Goal: Use online tool/utility: Utilize a website feature to perform a specific function

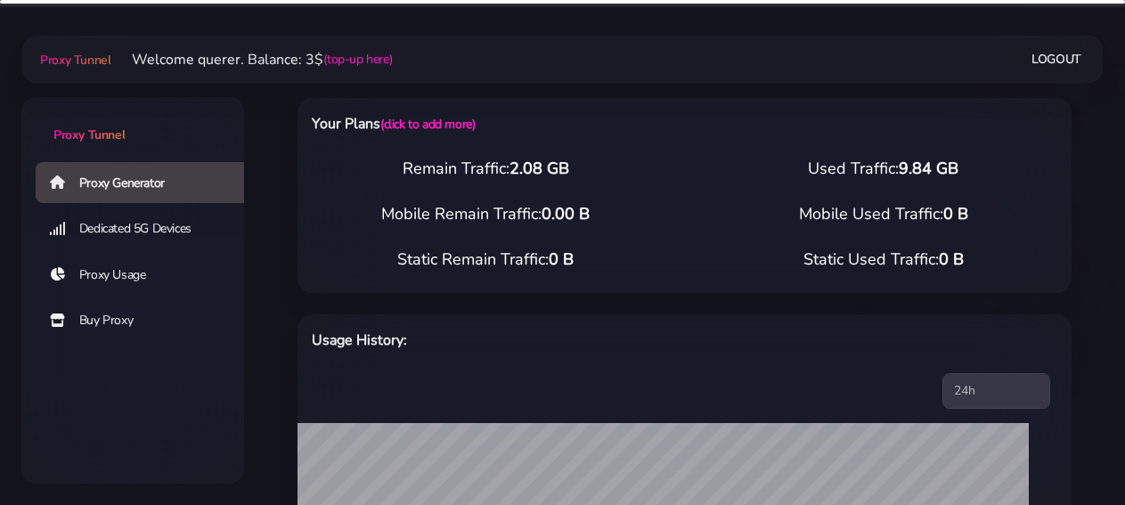
select select "DE"
select select "[GEOGRAPHIC_DATA]"
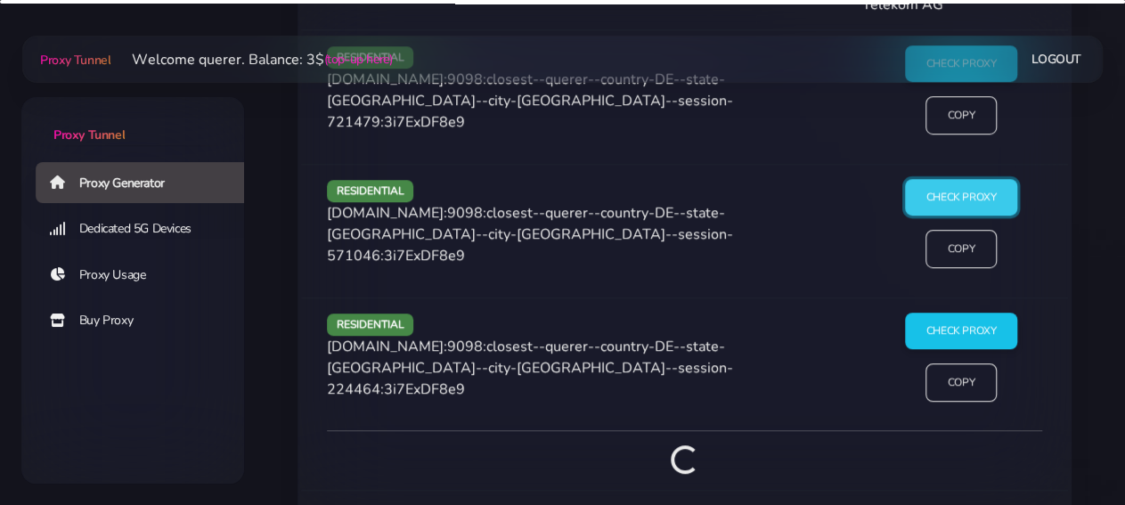
click at [978, 179] on input "Check Proxy" at bounding box center [961, 197] width 113 height 37
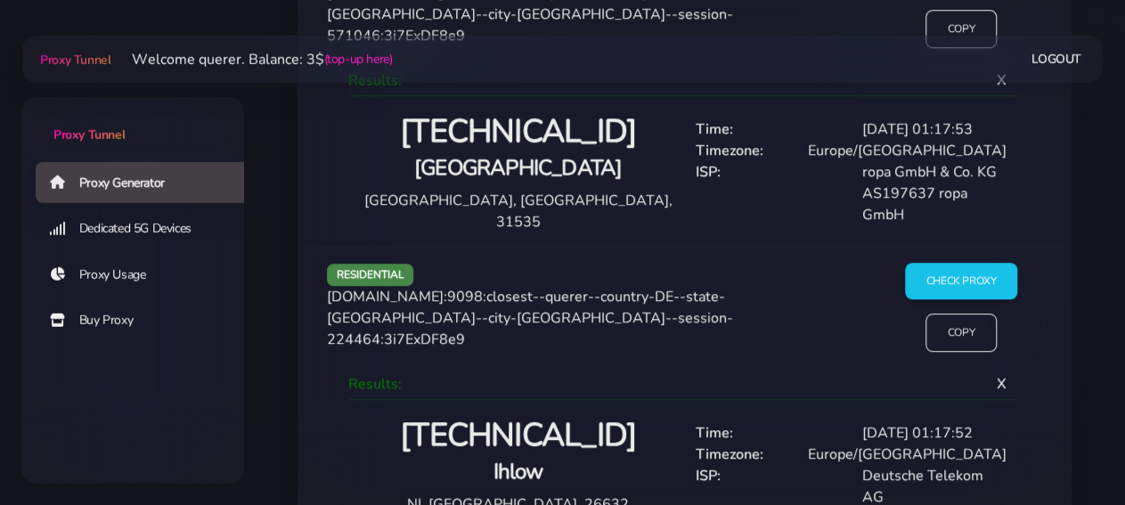
scroll to position [3926, 0]
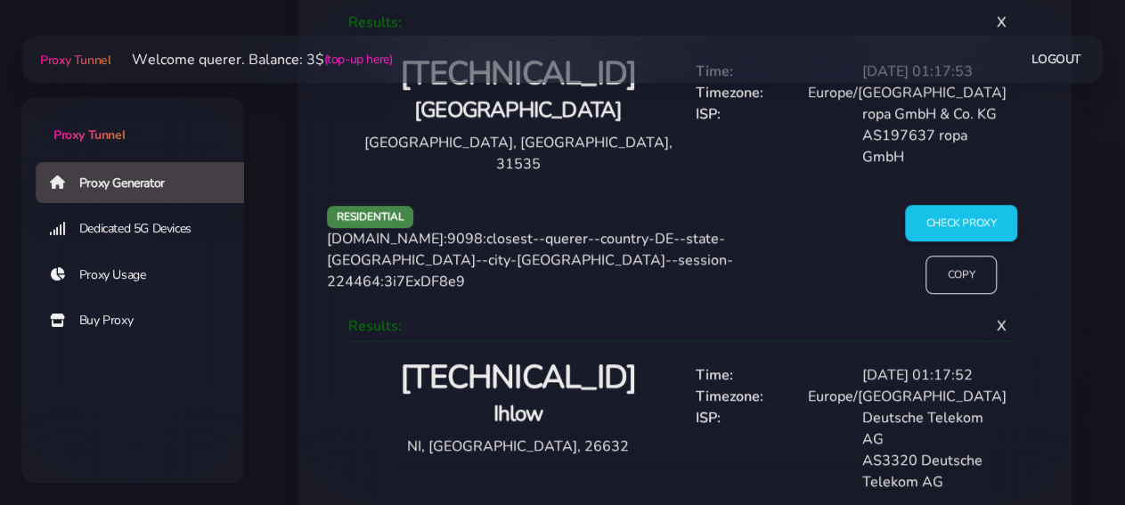
click at [951, 189] on div "residential [DOMAIN_NAME]:9098:closest--querer--country-DE--state-[GEOGRAPHIC_D…" at bounding box center [684, 348] width 767 height 318
click at [939, 256] on input "Copy" at bounding box center [961, 275] width 73 height 39
click at [567, 357] on h2 "[TECHNICAL_ID]" at bounding box center [519, 378] width 312 height 42
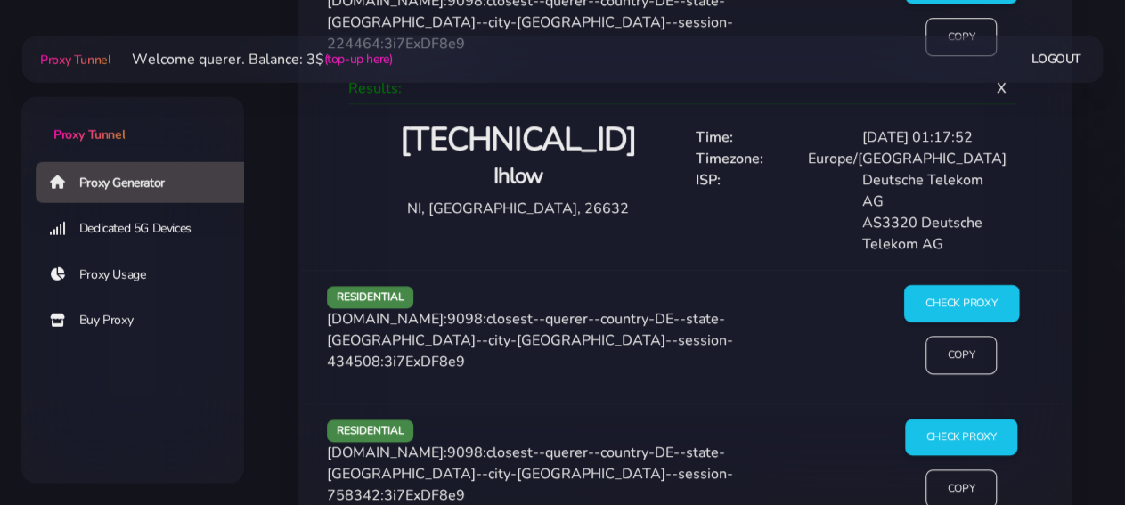
scroll to position [4111, 0]
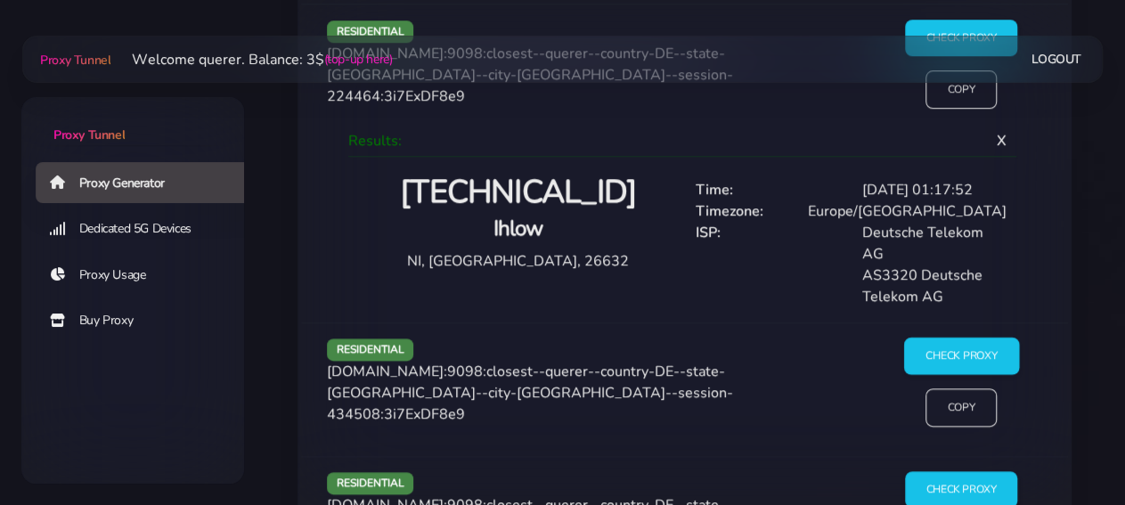
click at [936, 338] on input "Check Proxy" at bounding box center [961, 356] width 115 height 37
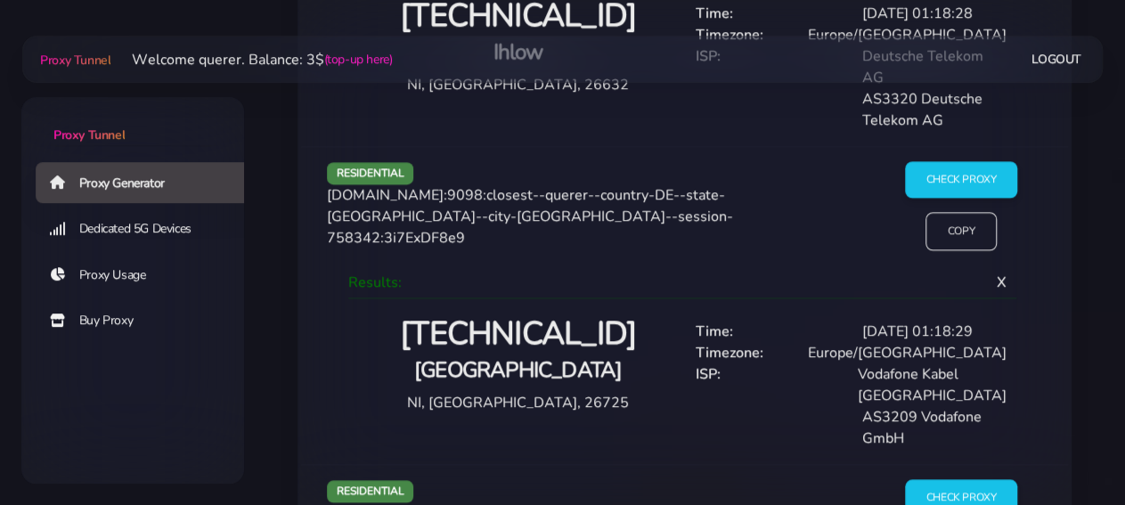
scroll to position [4575, 0]
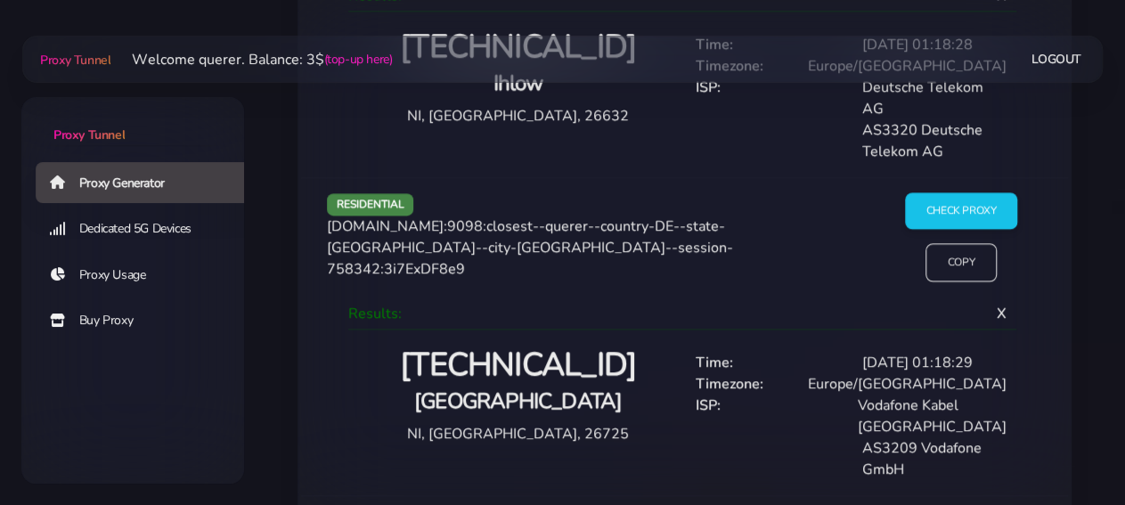
click at [564, 345] on h2 "[TECHNICAL_ID]" at bounding box center [519, 366] width 312 height 42
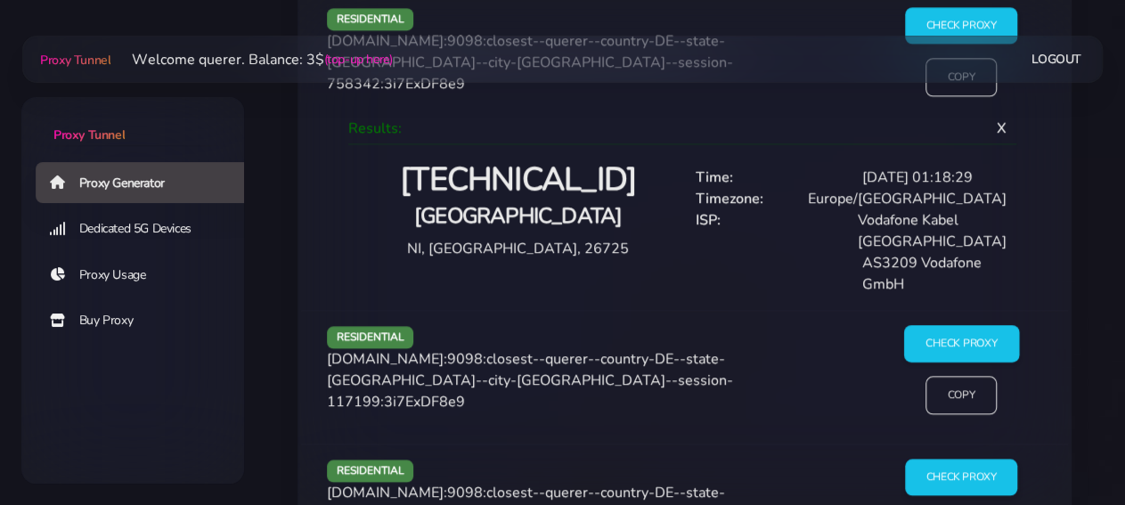
click at [990, 325] on input "Check Proxy" at bounding box center [961, 343] width 115 height 37
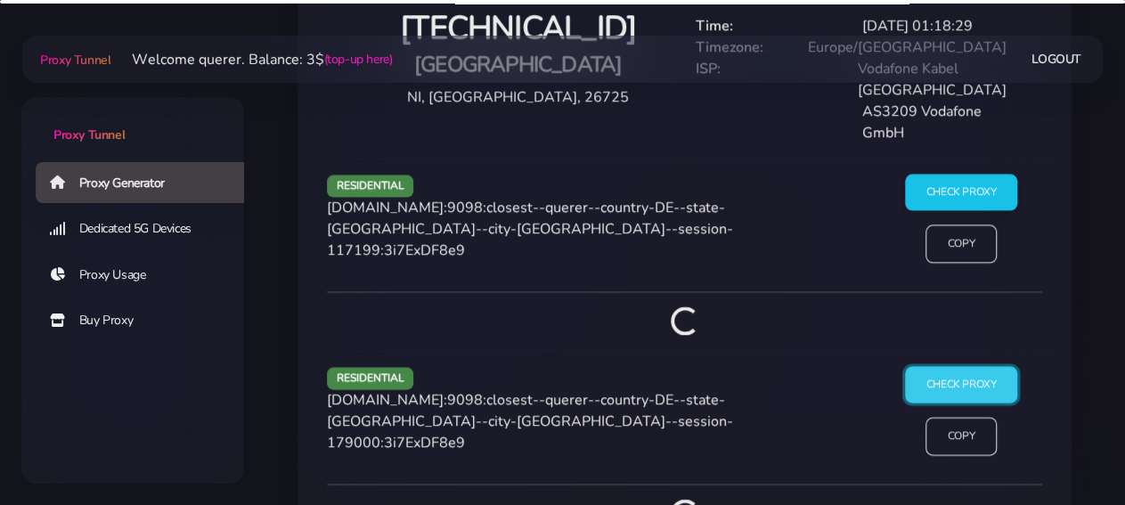
scroll to position [4945, 0]
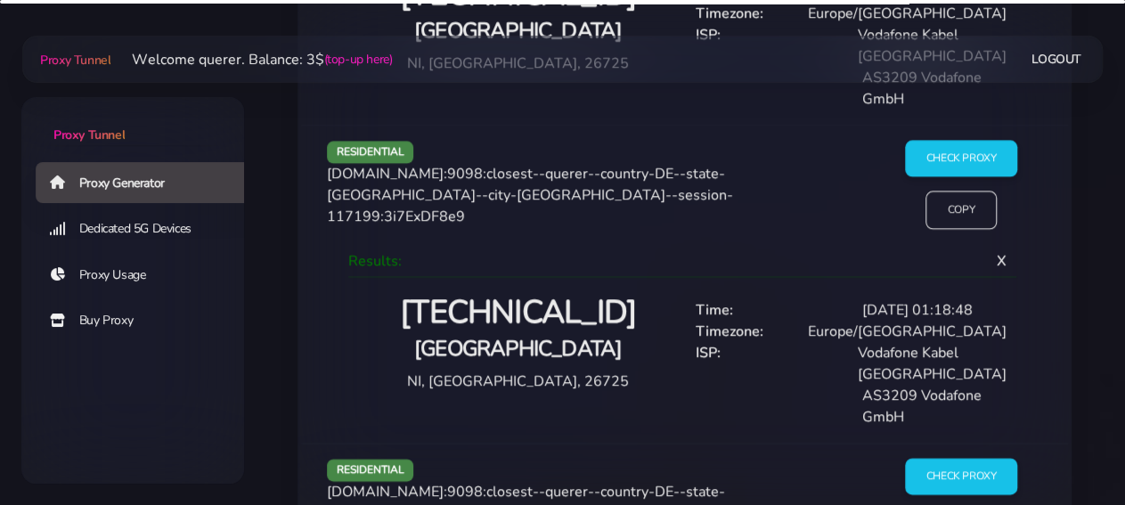
click at [961, 461] on div "Check Proxy Copy" at bounding box center [961, 509] width 184 height 103
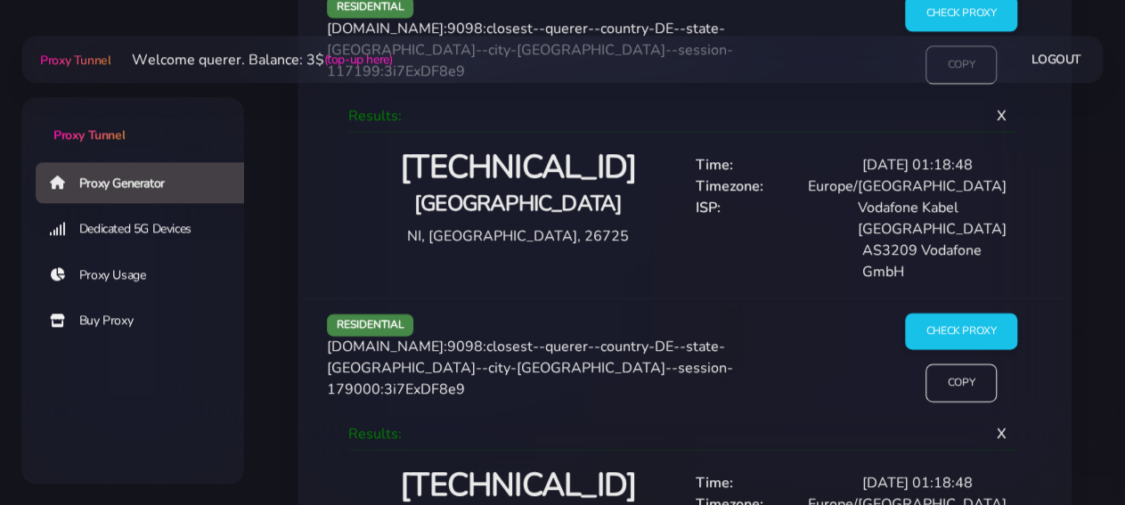
scroll to position [5131, 0]
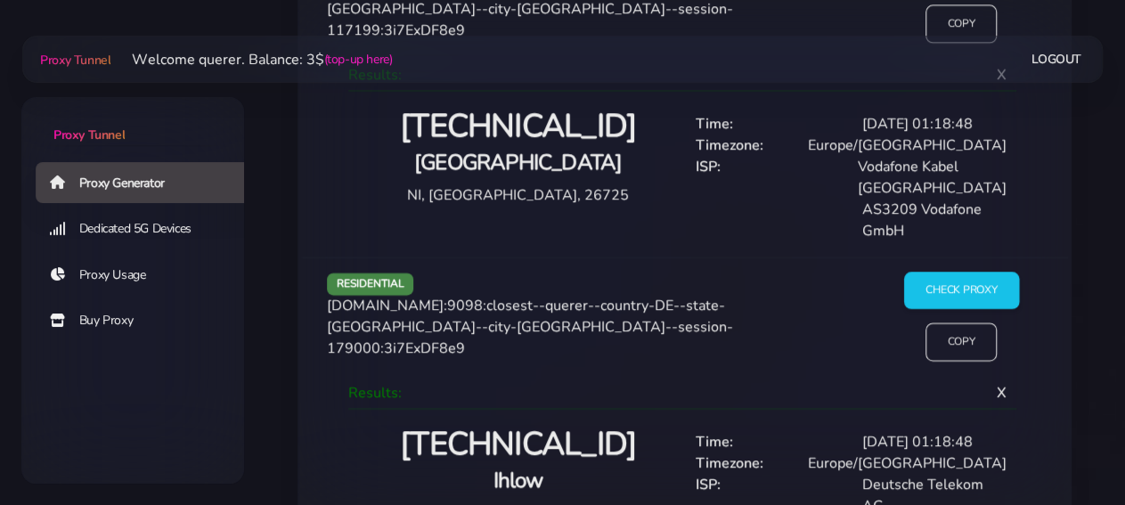
click at [960, 273] on input "Check Proxy" at bounding box center [961, 291] width 115 height 37
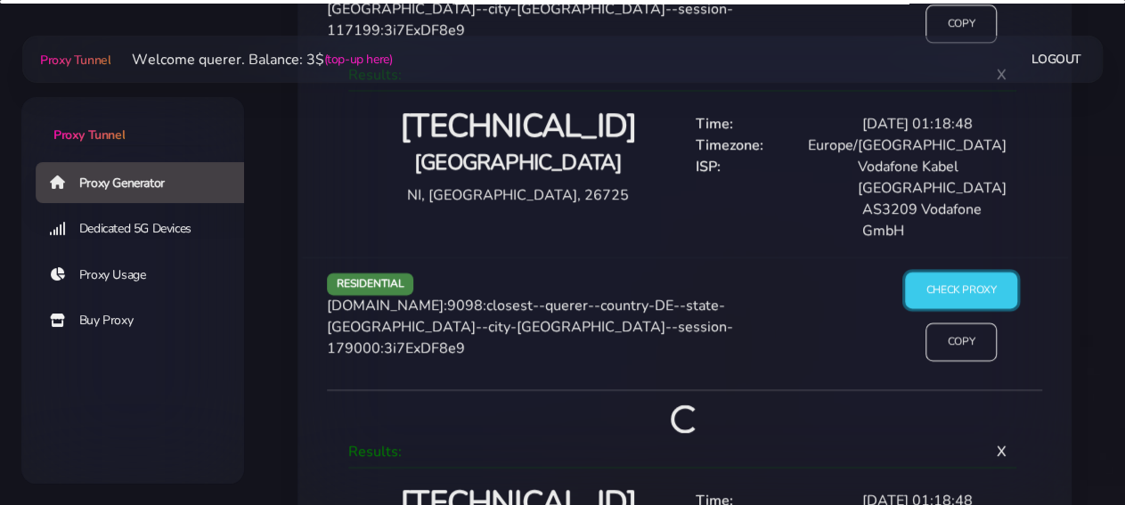
scroll to position [5409, 0]
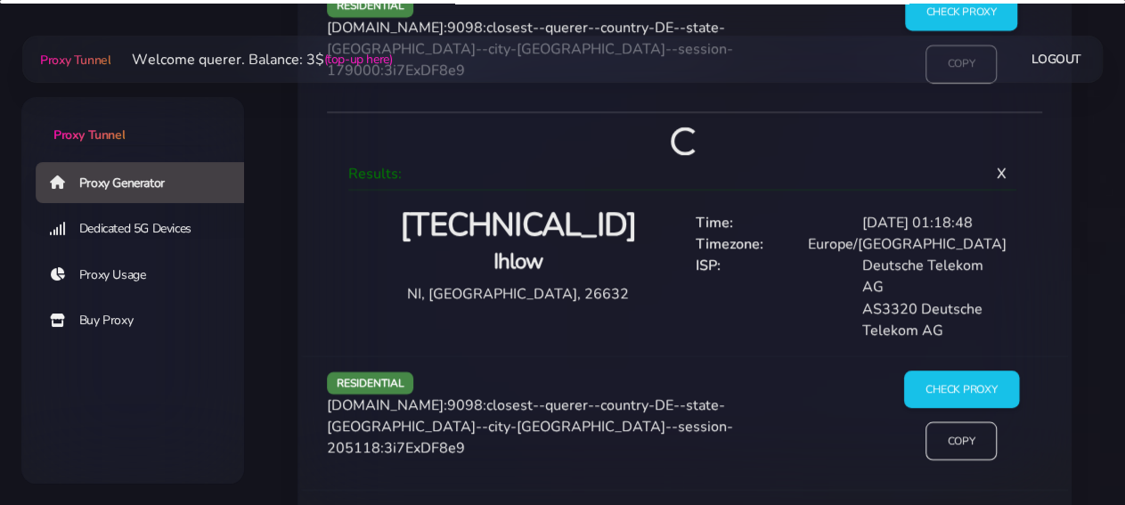
click at [969, 372] on input "Check Proxy" at bounding box center [961, 390] width 115 height 37
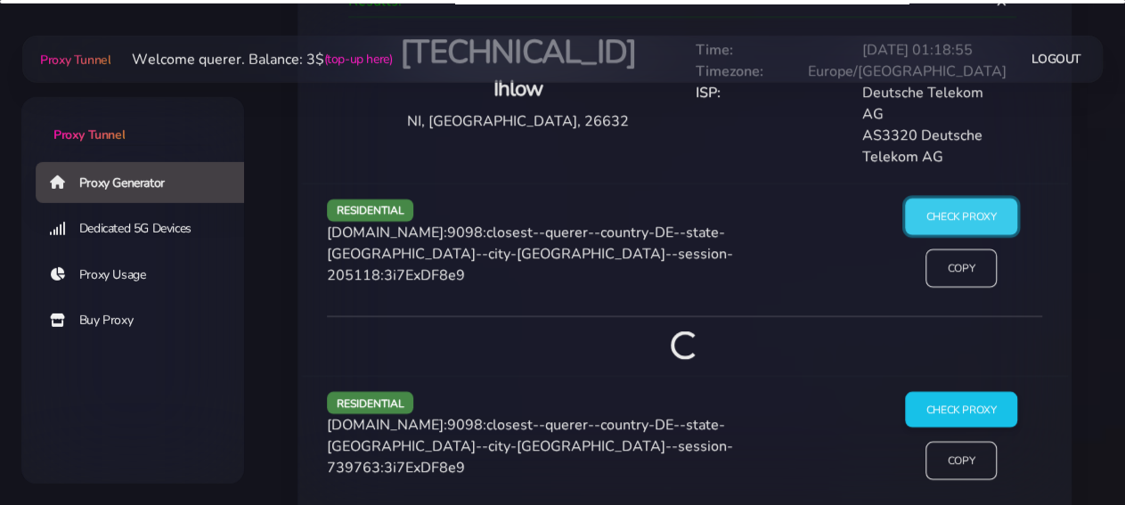
scroll to position [5594, 0]
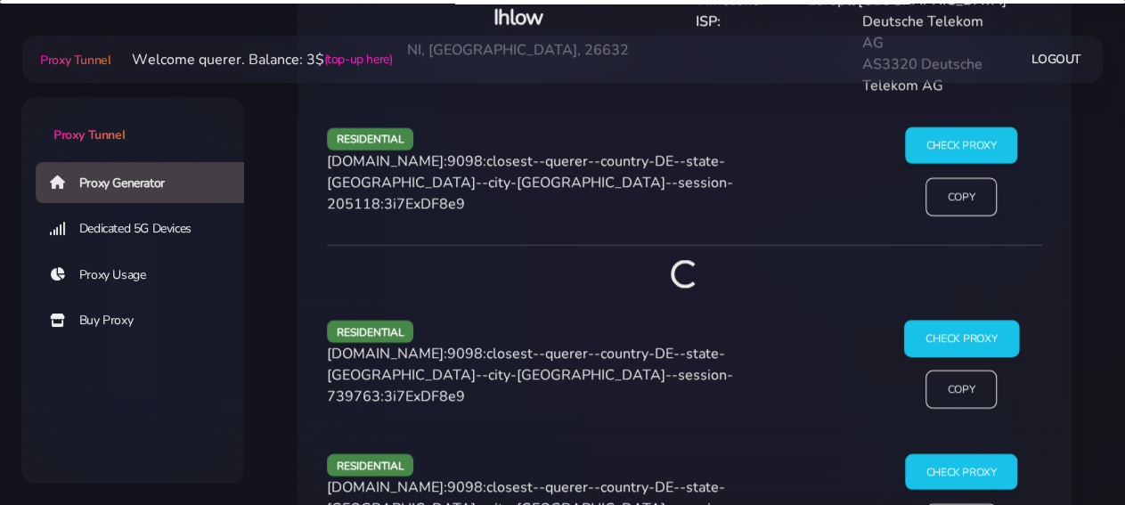
click at [974, 320] on input "Check Proxy" at bounding box center [961, 338] width 115 height 37
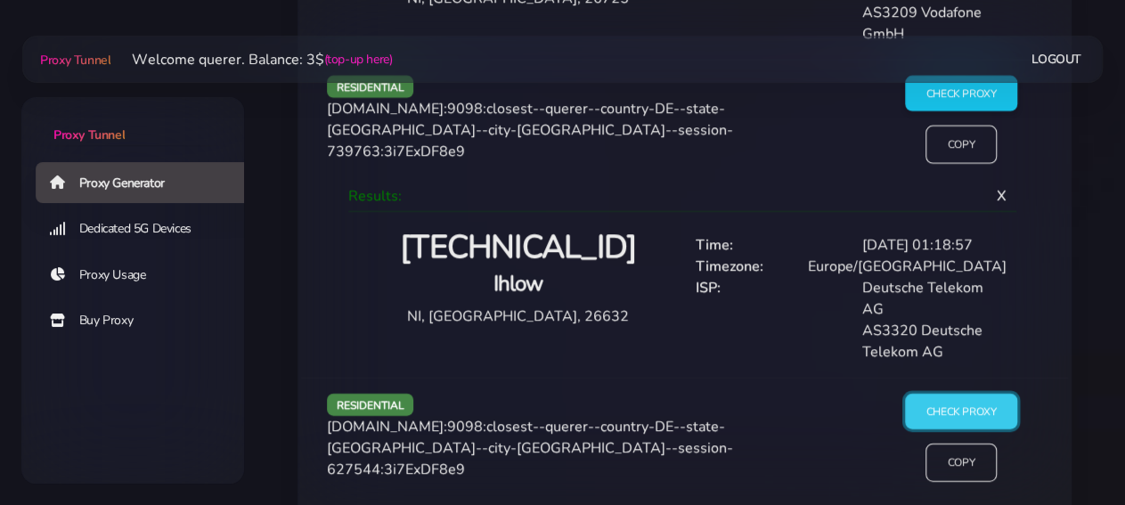
scroll to position [6171, 0]
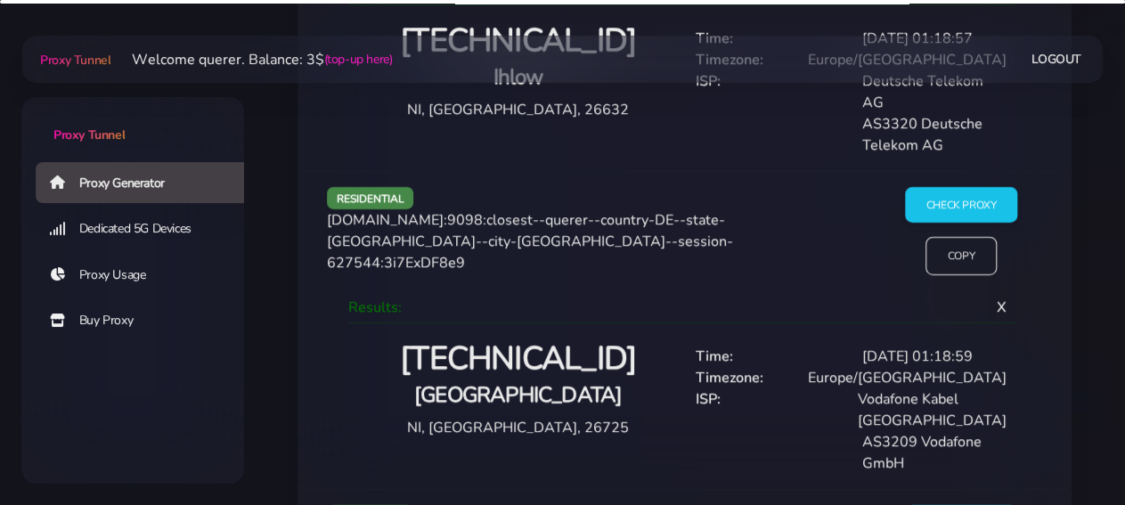
click at [559, 339] on h2 "[TECHNICAL_ID]" at bounding box center [519, 360] width 312 height 42
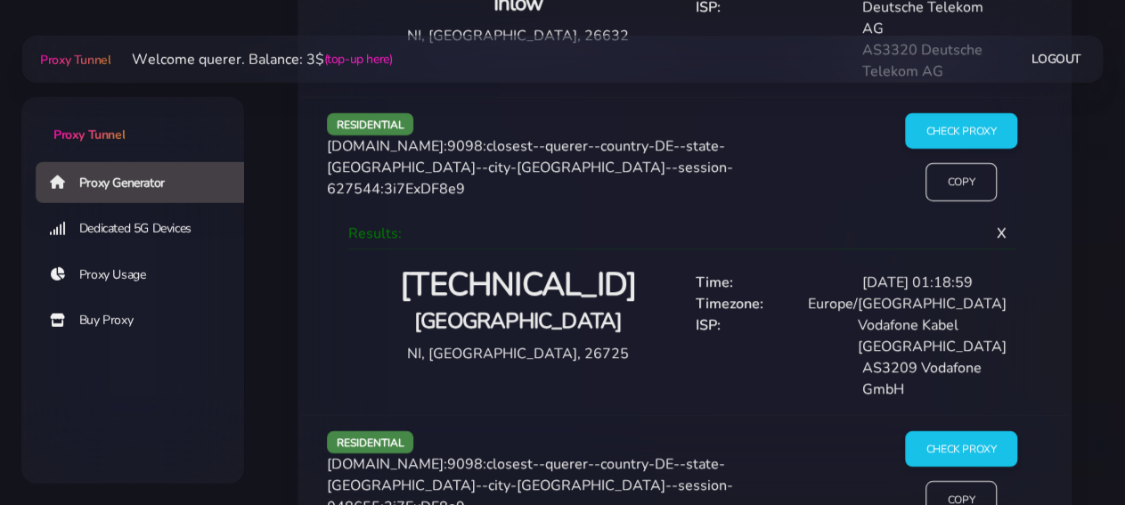
scroll to position [6334, 0]
